Goal: Find specific page/section: Find specific page/section

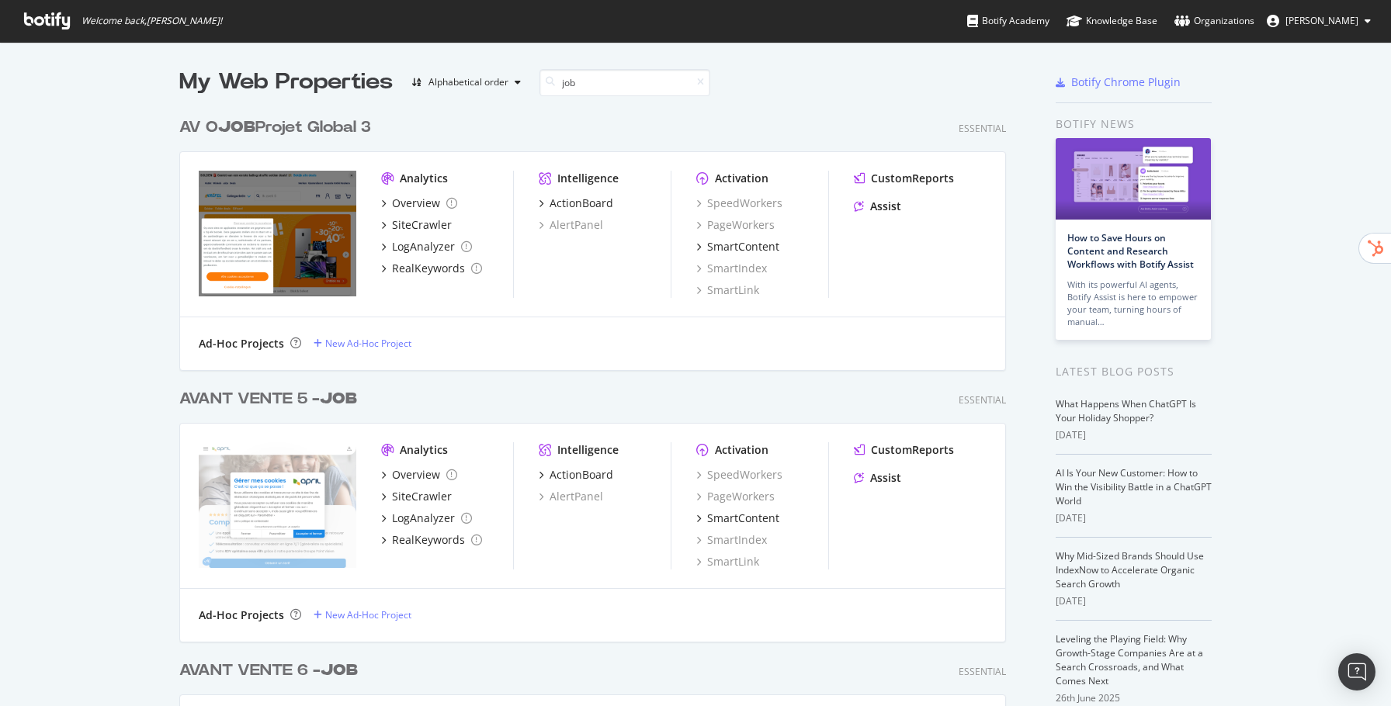
scroll to position [706, 1391]
drag, startPoint x: 584, startPoint y: 75, endPoint x: 512, endPoint y: 81, distance: 71.7
click at [512, 81] on div "My Web Properties Alphabetical order job" at bounding box center [547, 82] width 737 height 31
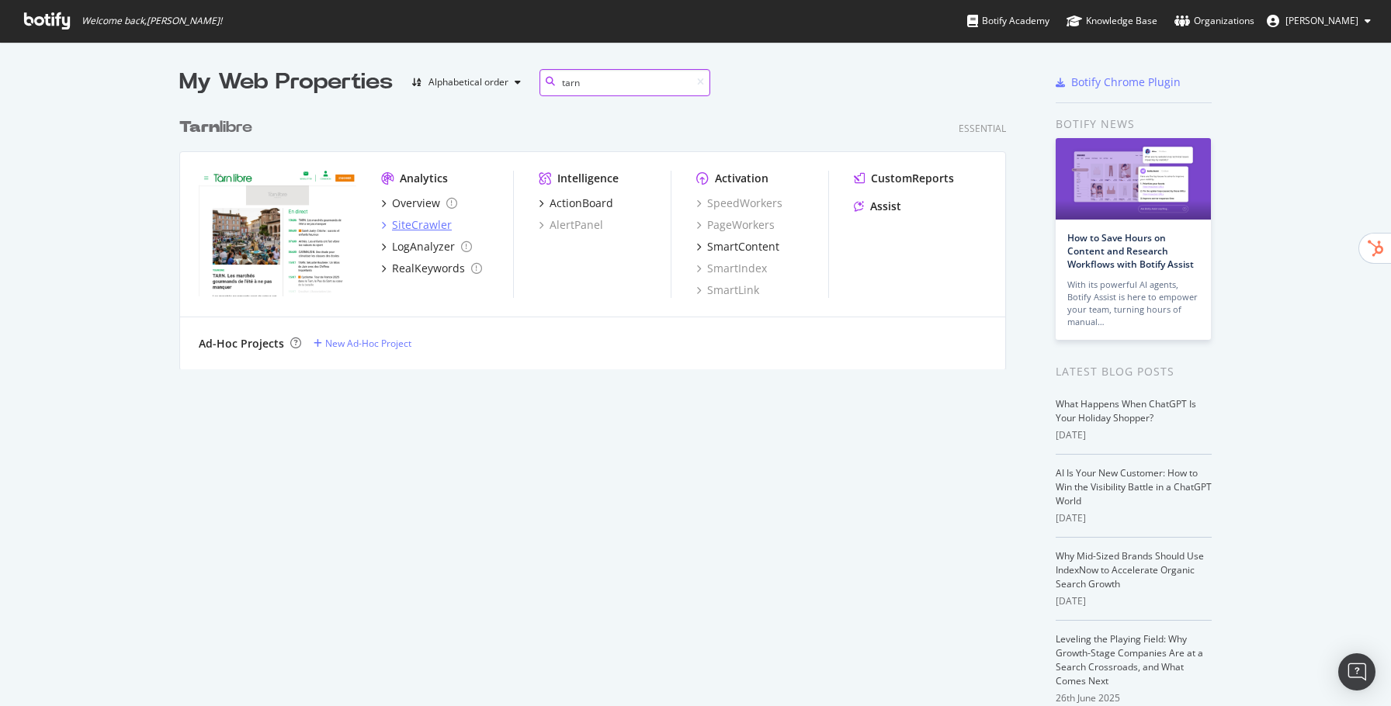
type input "tarn"
click at [438, 226] on div "SiteCrawler" at bounding box center [422, 225] width 60 height 16
